Goal: Find specific fact: Find specific fact

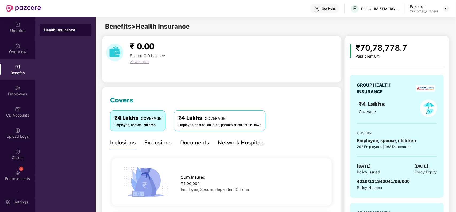
click at [448, 12] on div at bounding box center [447, 8] width 6 height 6
click at [446, 9] on img at bounding box center [447, 8] width 4 height 4
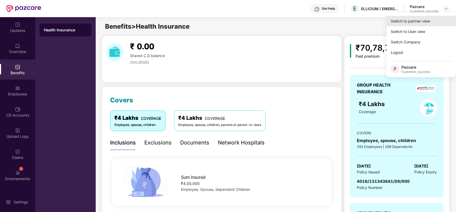
click at [428, 17] on div "Switch to partner view" at bounding box center [422, 21] width 70 height 10
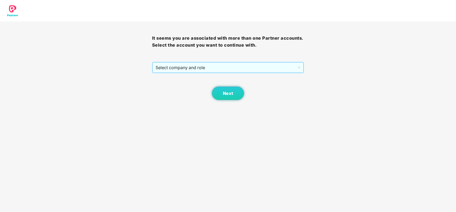
click at [184, 70] on span "Select company and role" at bounding box center [228, 67] width 145 height 10
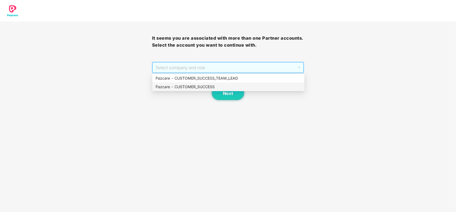
click at [185, 84] on div "Pazcare - CUSTOMER_SUCCESS" at bounding box center [229, 87] width 146 height 6
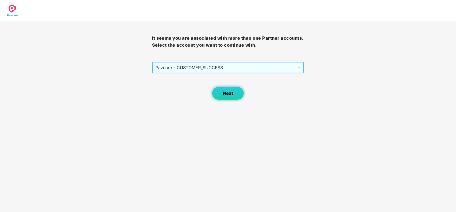
click at [234, 94] on button "Next" at bounding box center [228, 92] width 32 height 13
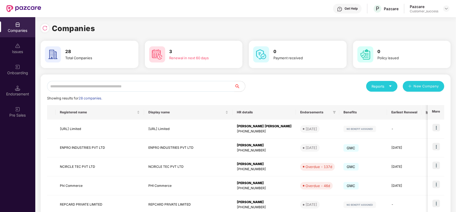
click at [127, 87] on input "text" at bounding box center [141, 86] width 188 height 11
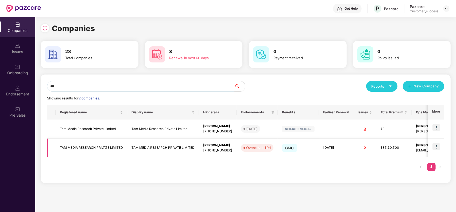
type input "***"
click at [437, 144] on img at bounding box center [436, 146] width 7 height 7
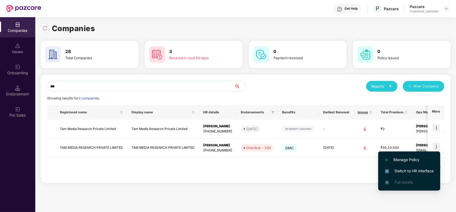
click at [402, 172] on span "Switch to HR interface" at bounding box center [409, 171] width 49 height 6
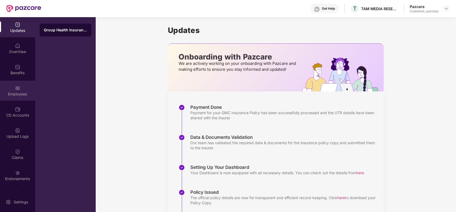
click at [24, 96] on div "Employees" at bounding box center [17, 93] width 35 height 5
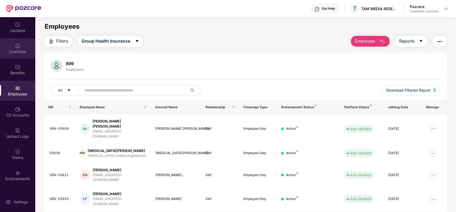
click at [16, 50] on div "OverView" at bounding box center [17, 51] width 35 height 5
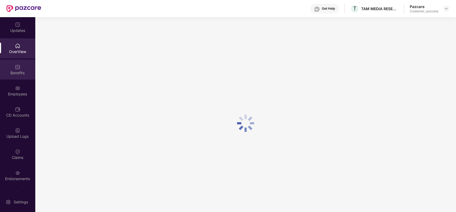
click at [14, 66] on div "Benefits" at bounding box center [17, 69] width 35 height 20
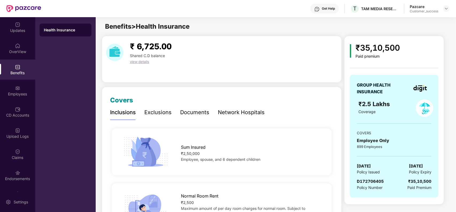
click at [370, 183] on span "D172706405" at bounding box center [370, 180] width 27 height 5
copy span "D172706405"
